Goal: Book appointment/travel/reservation

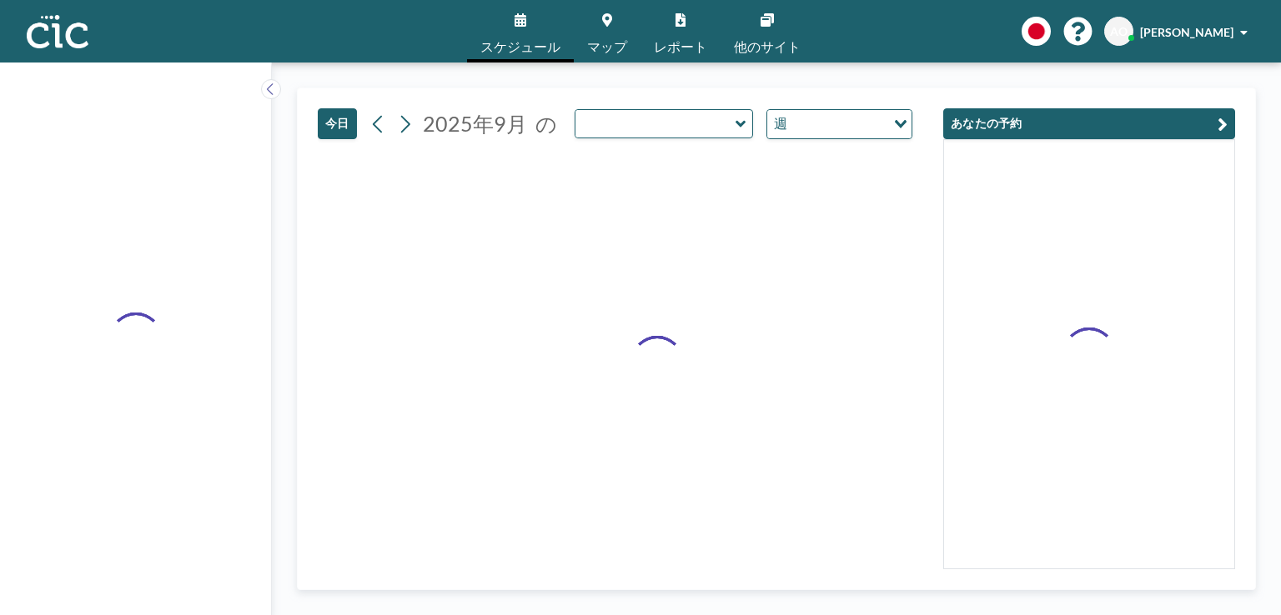
type input "Uroko"
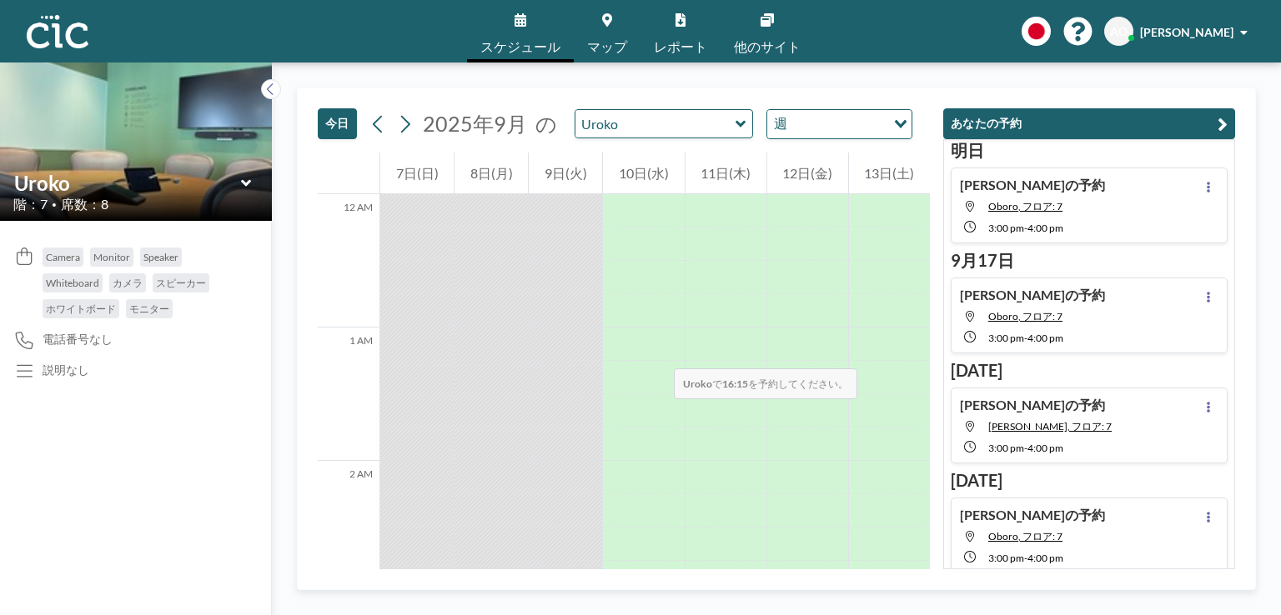
scroll to position [2034, 0]
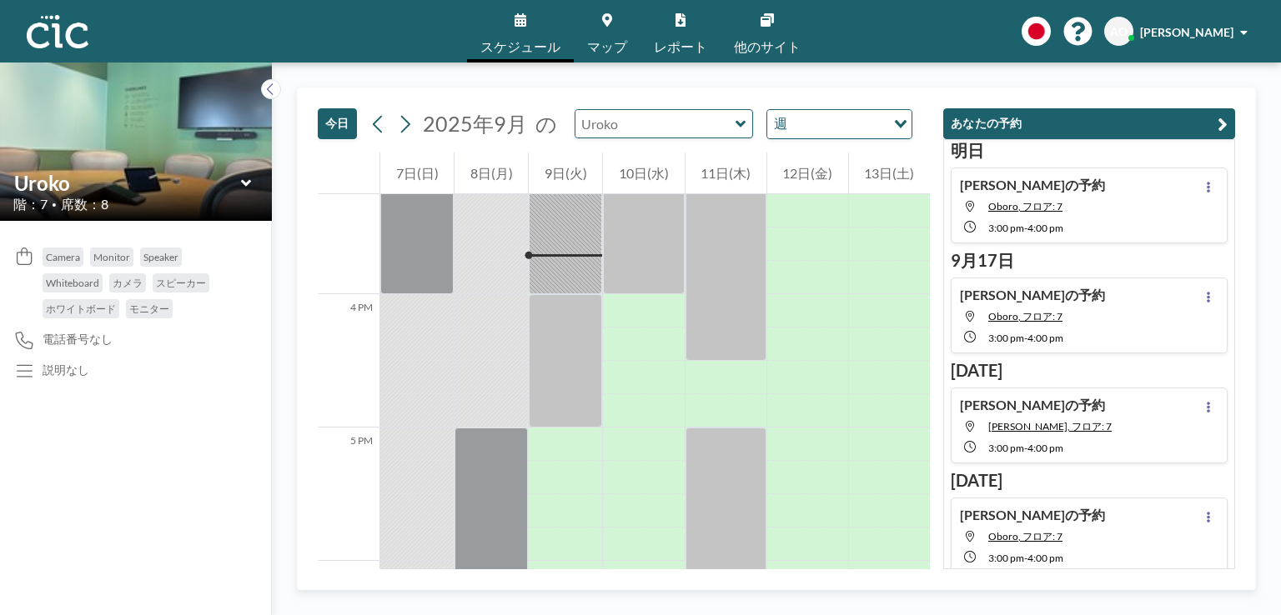
click at [652, 123] on input "text" at bounding box center [655, 124] width 160 height 28
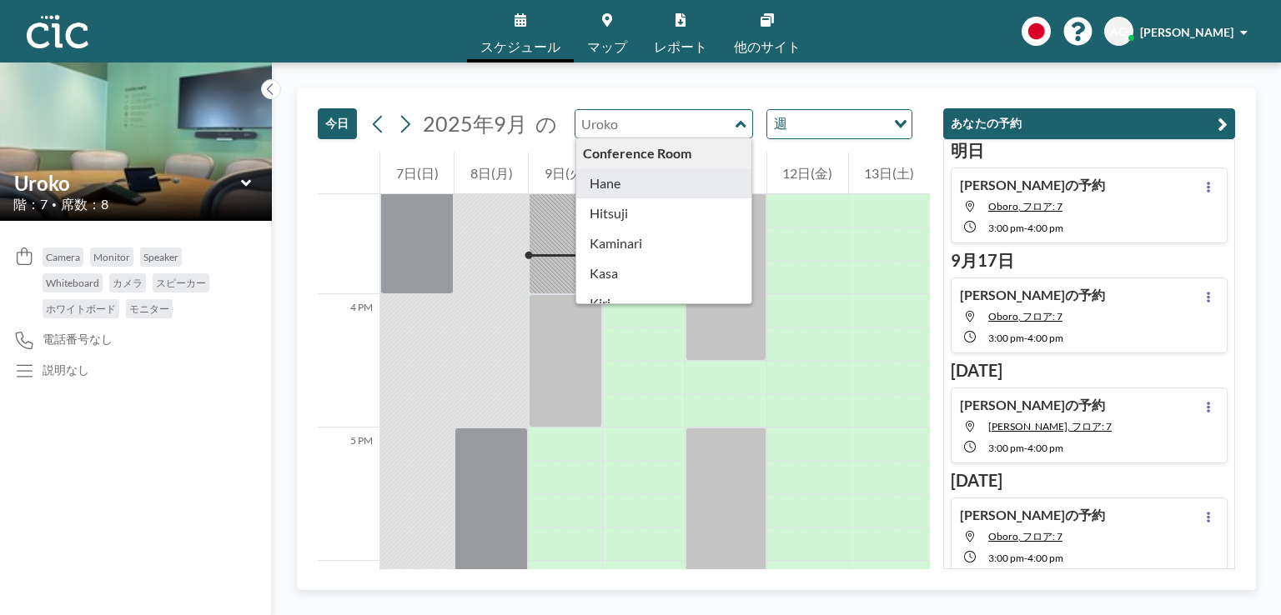
type input "Hane"
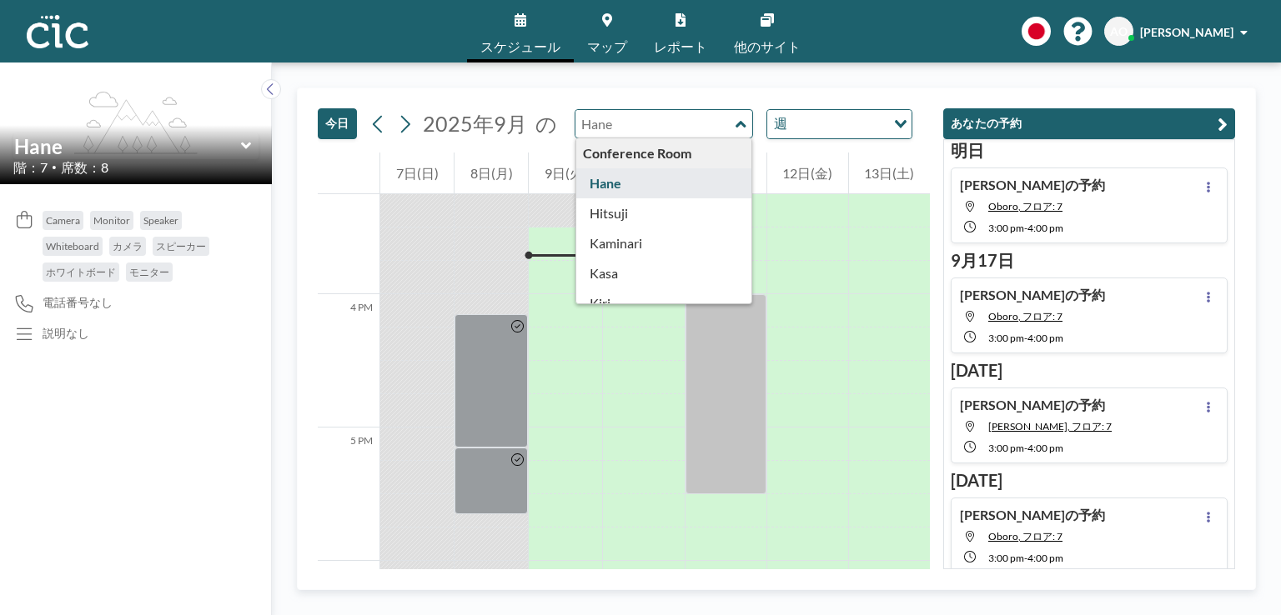
click at [638, 118] on input "text" at bounding box center [655, 124] width 160 height 28
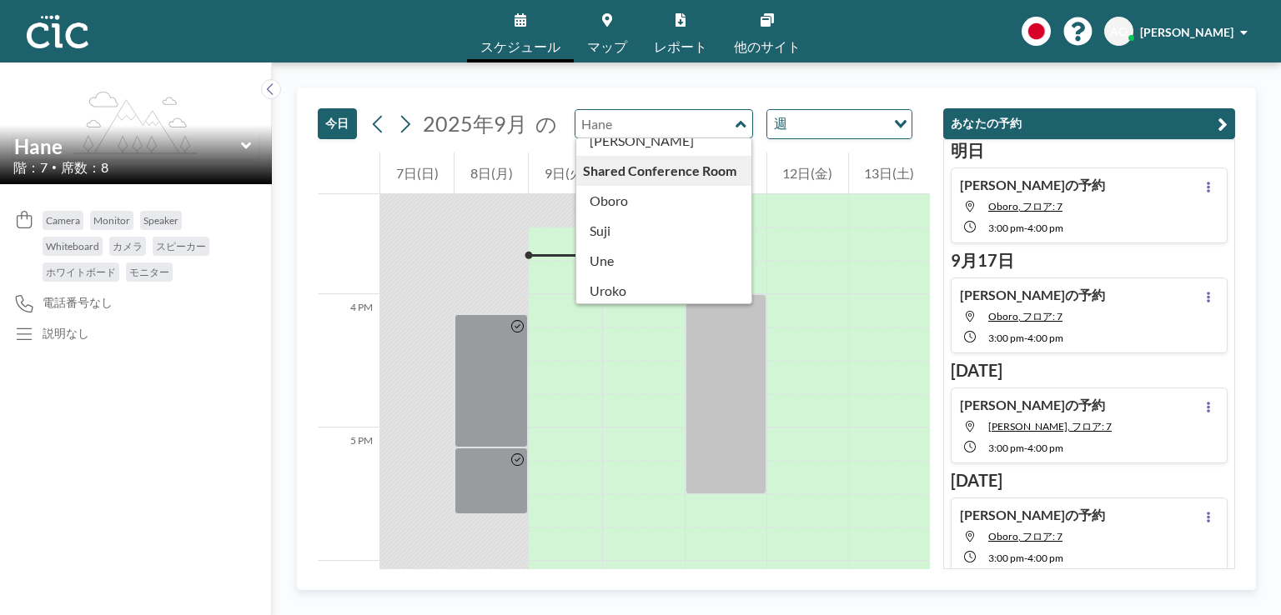
scroll to position [924, 0]
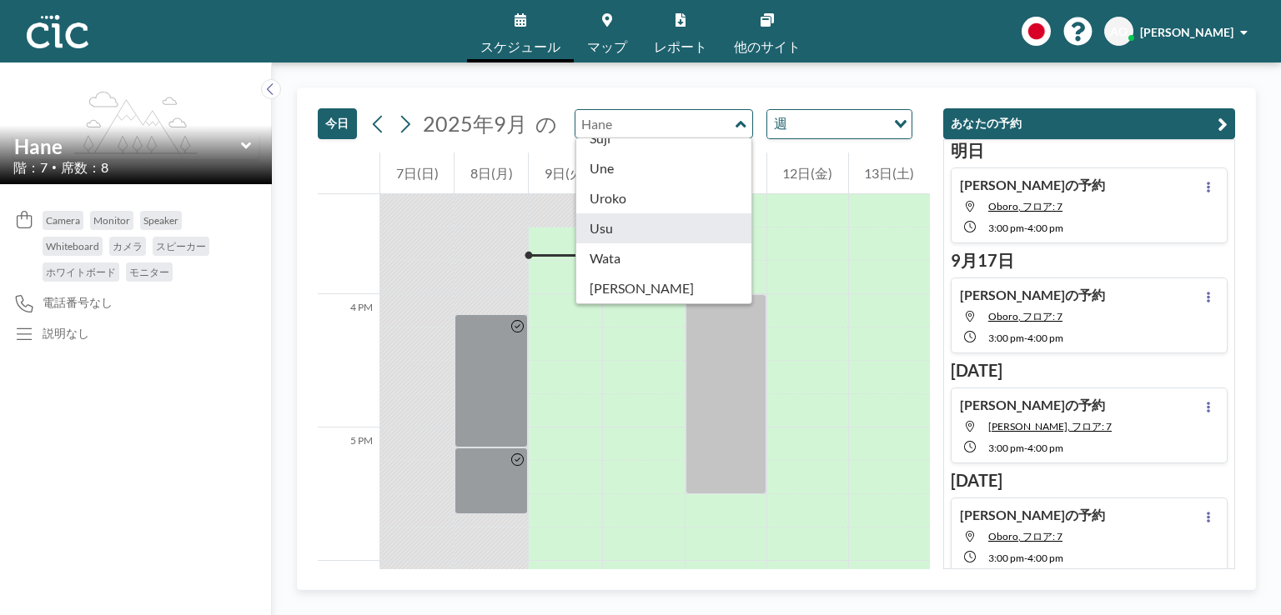
type input "Usu"
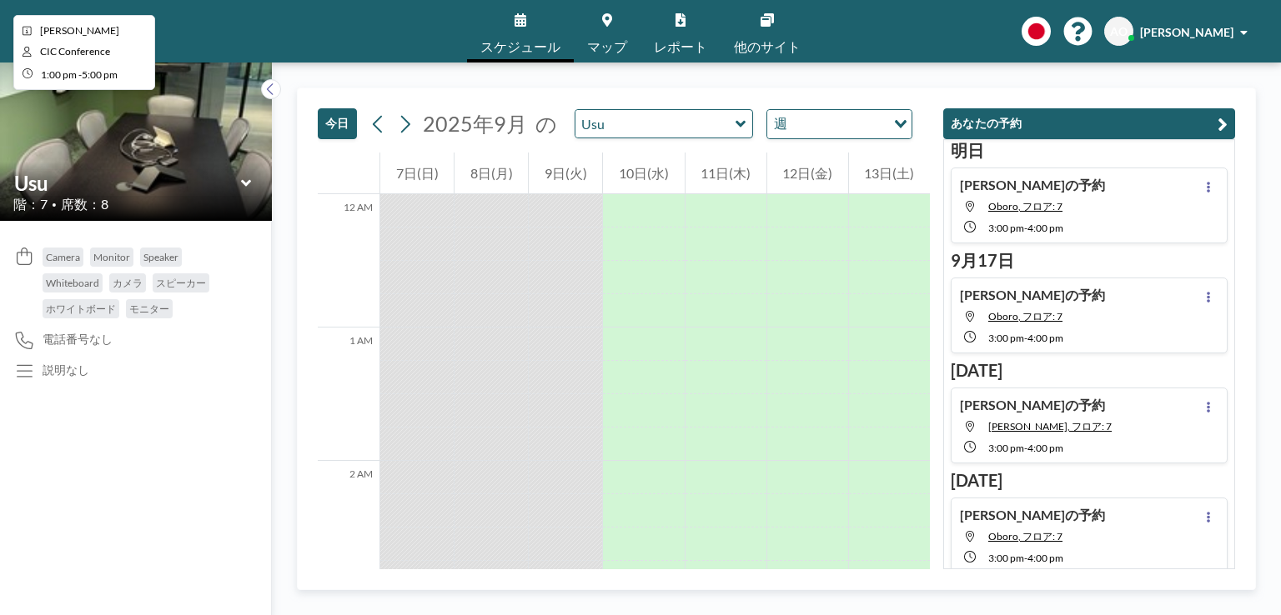
scroll to position [2034, 0]
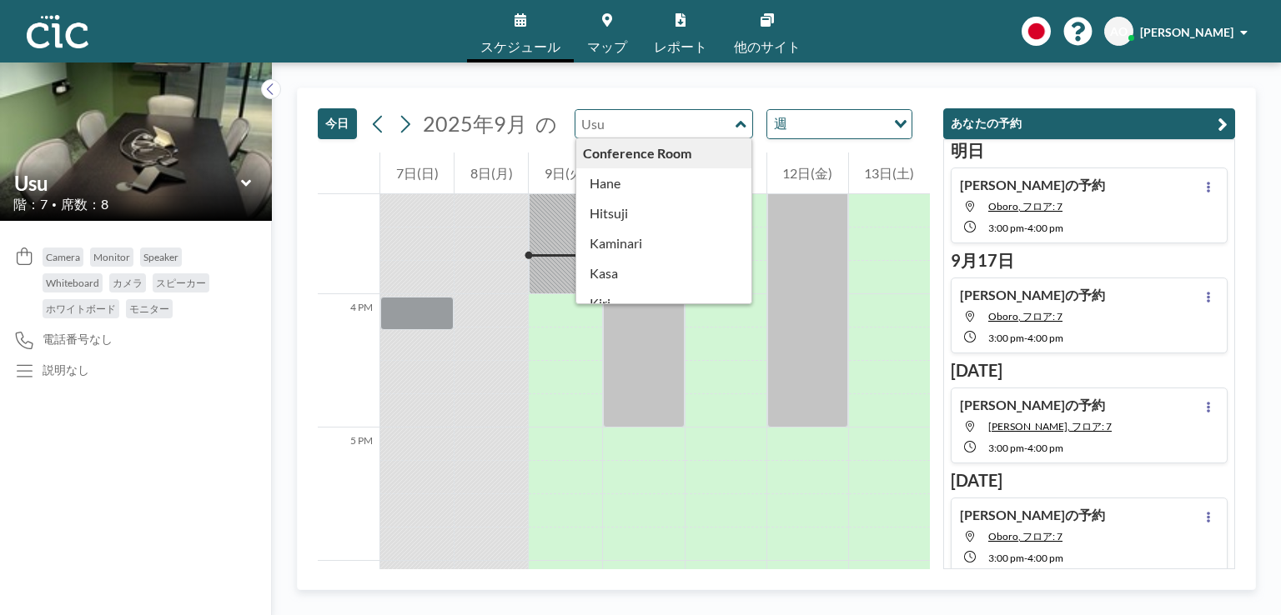
click at [630, 123] on input "text" at bounding box center [655, 124] width 160 height 28
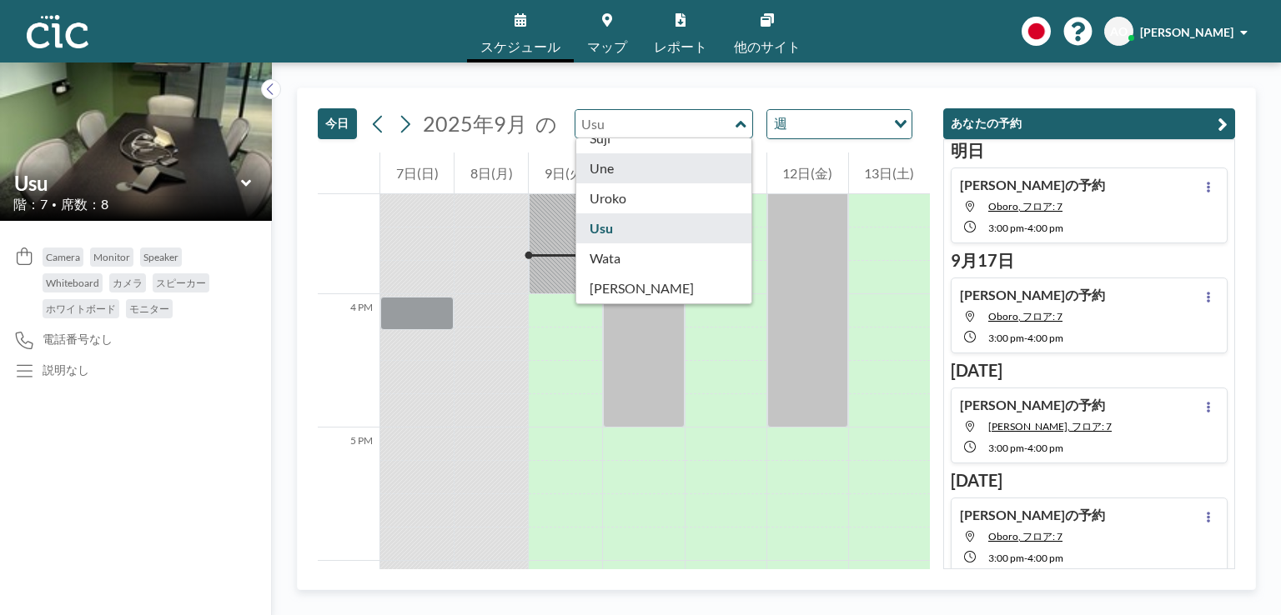
type input "Une"
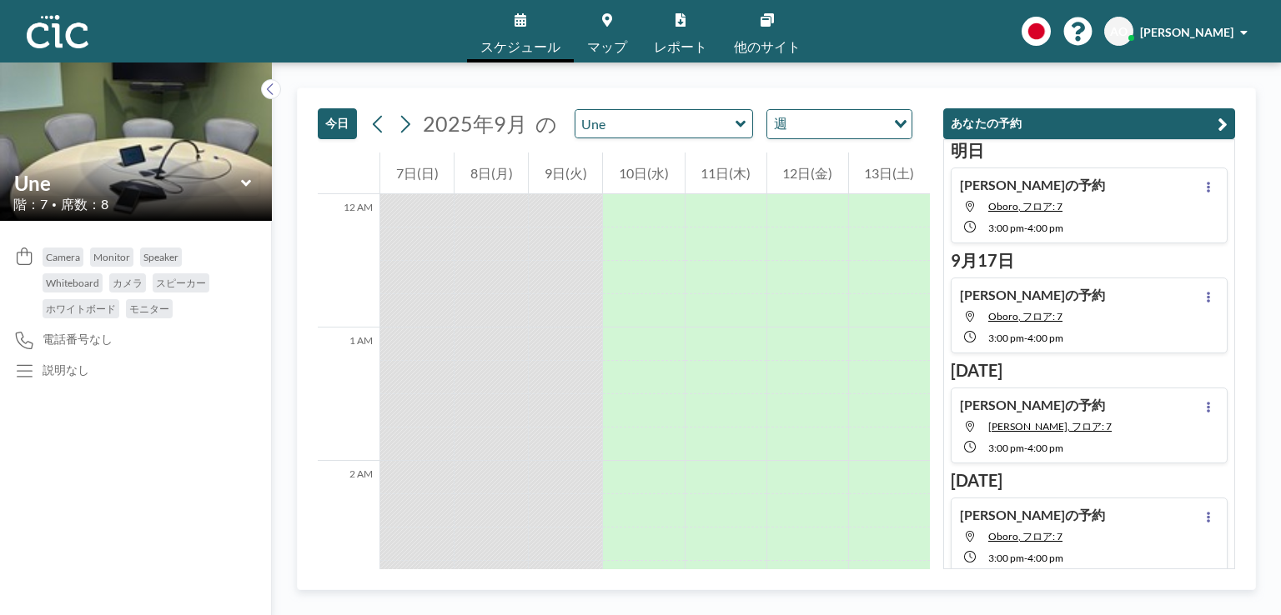
scroll to position [2034, 0]
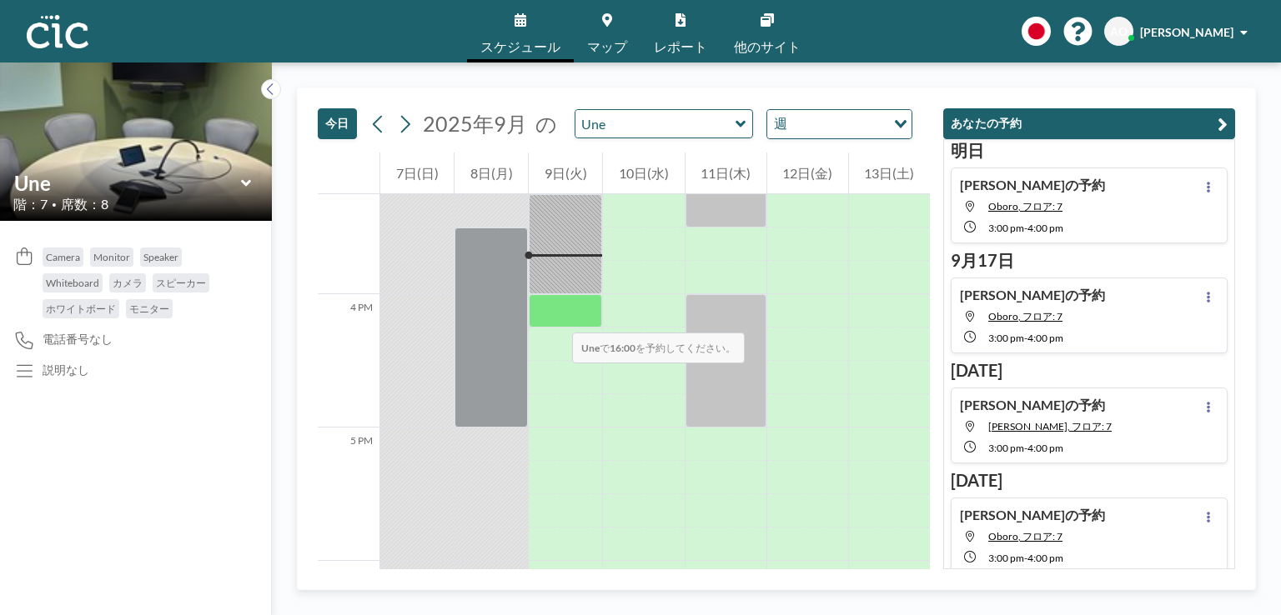
click at [555, 316] on div at bounding box center [565, 310] width 73 height 33
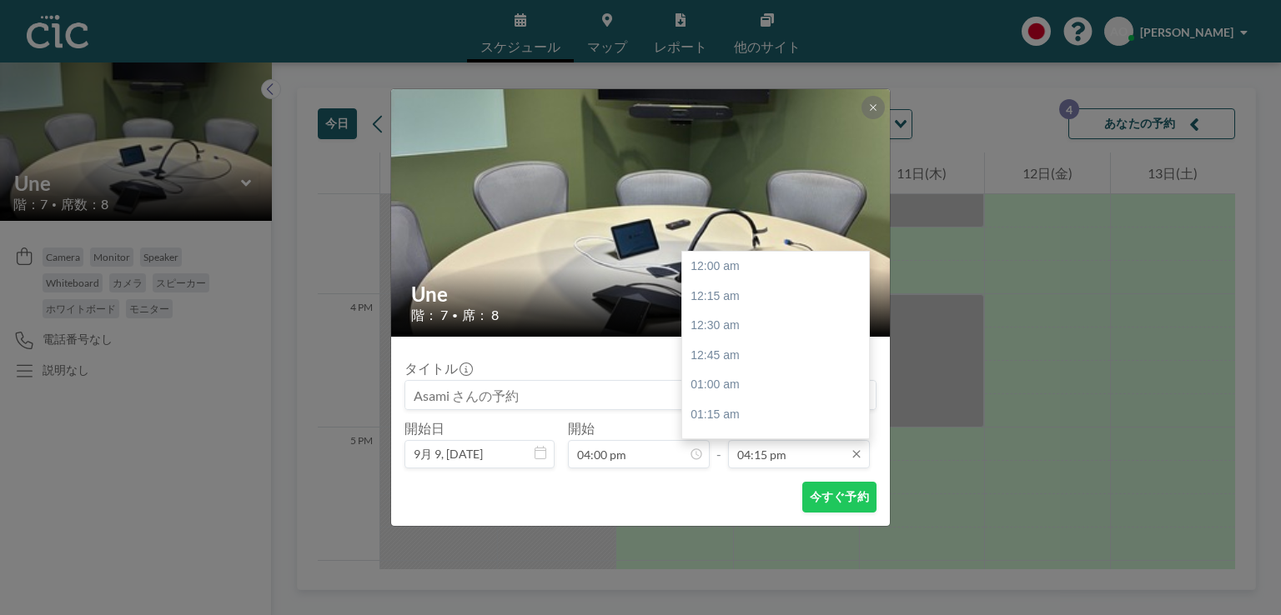
scroll to position [1929, 0]
click at [749, 358] on div "05:00 pm" at bounding box center [779, 355] width 195 height 30
type input "05:00 pm"
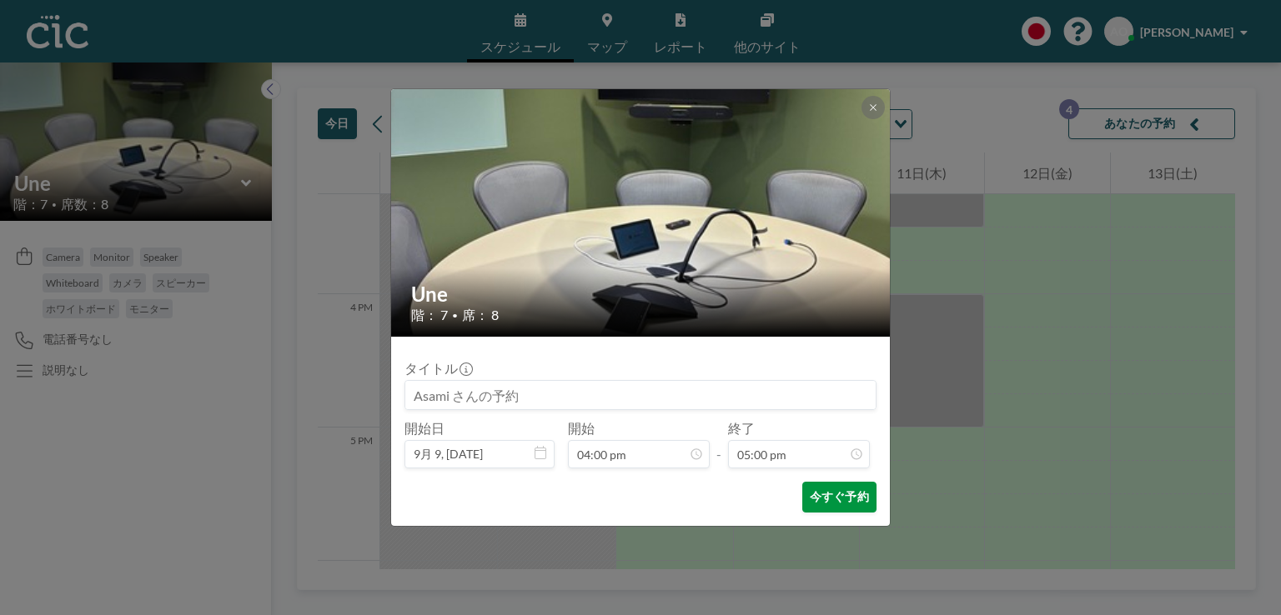
scroll to position [30, 0]
click at [823, 494] on button "今すぐ予約" at bounding box center [839, 497] width 74 height 31
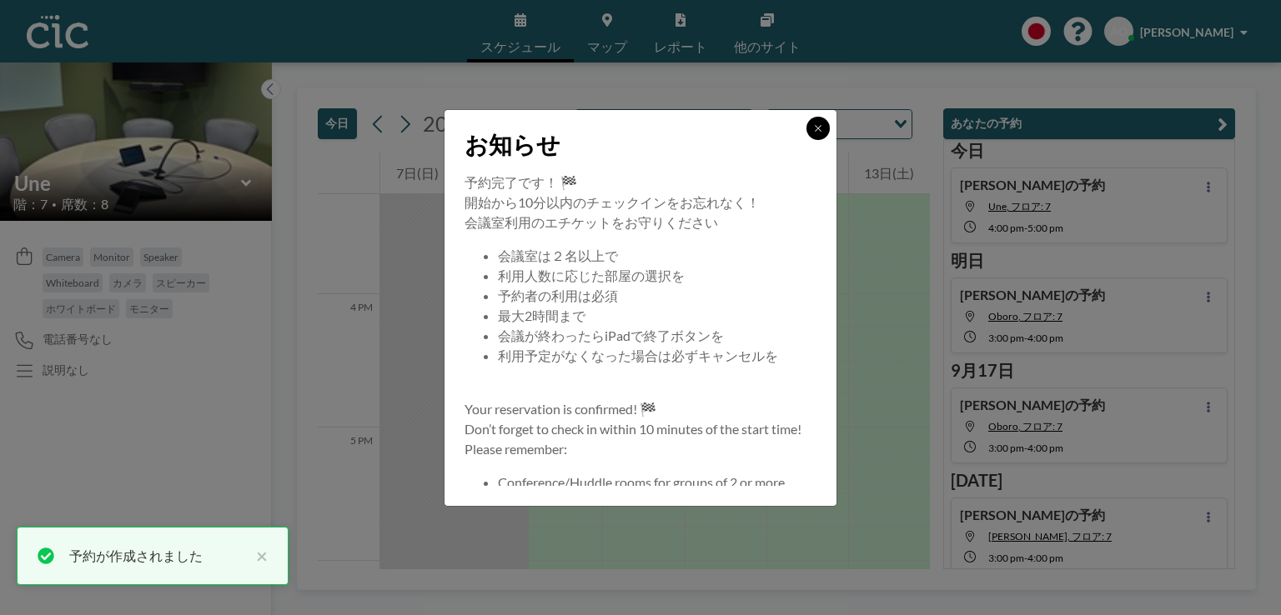
click at [820, 128] on icon at bounding box center [818, 128] width 10 height 10
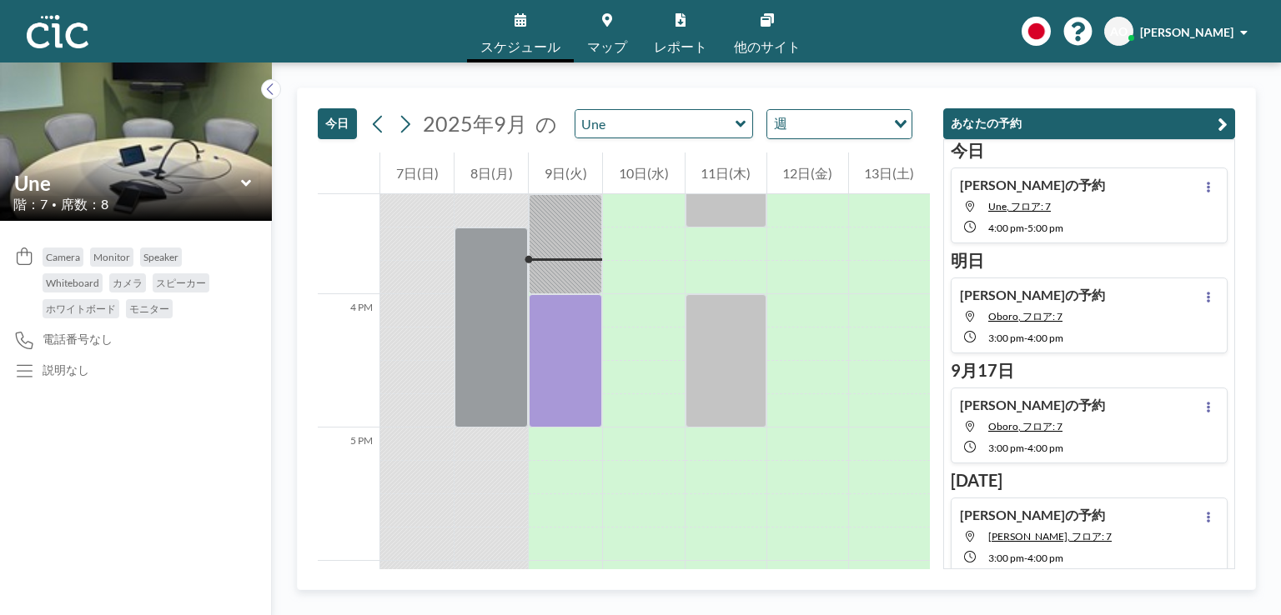
click at [389, 34] on div "スケジュール マップ レポート 他のサイト English Polski 日本語 Española AO [PERSON_NAME]" at bounding box center [640, 31] width 1281 height 63
